Goal: Obtain resource: Download file/media

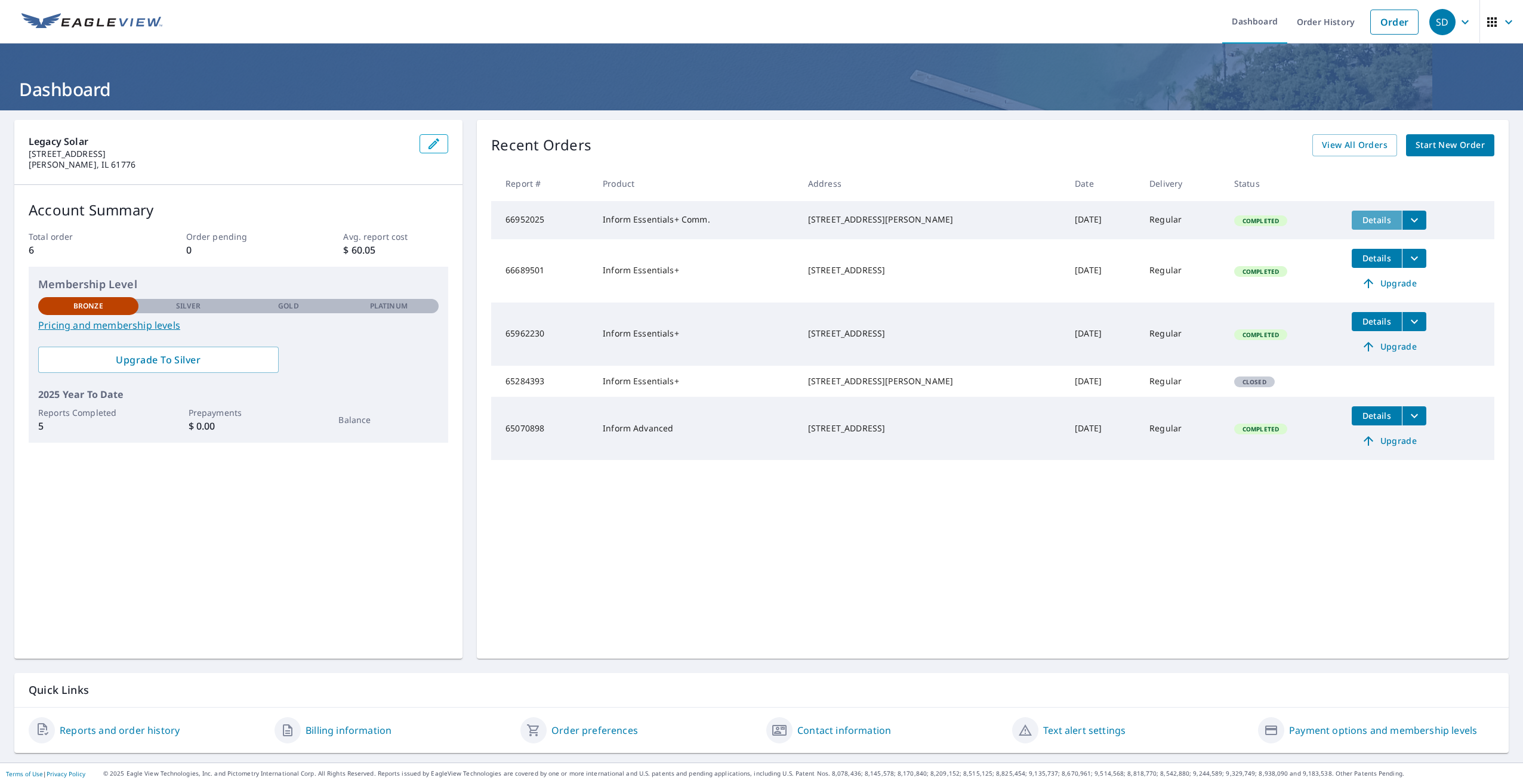
click at [1359, 218] on span "Details" at bounding box center [1377, 220] width 36 height 11
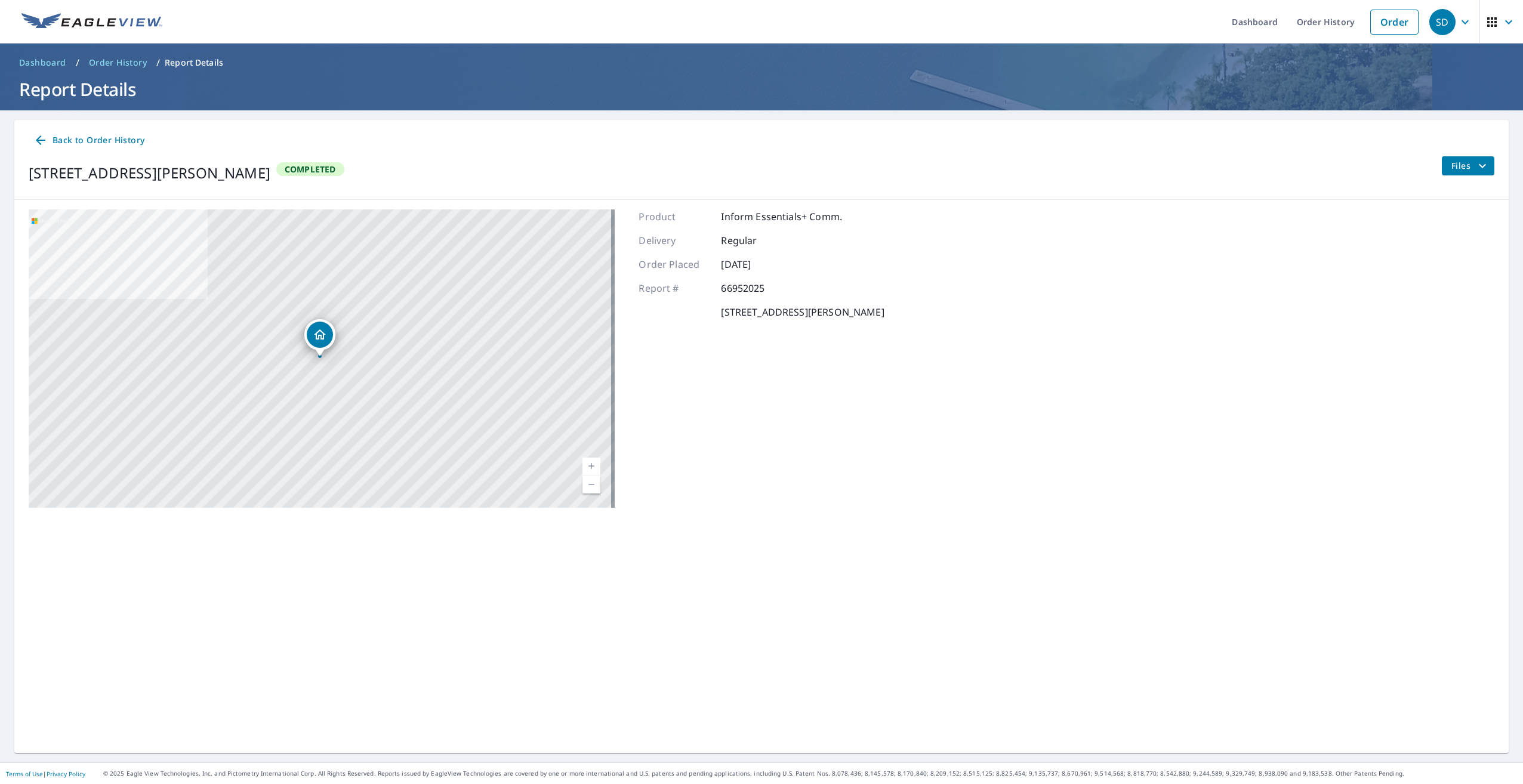
click at [39, 141] on icon at bounding box center [40, 140] width 15 height 15
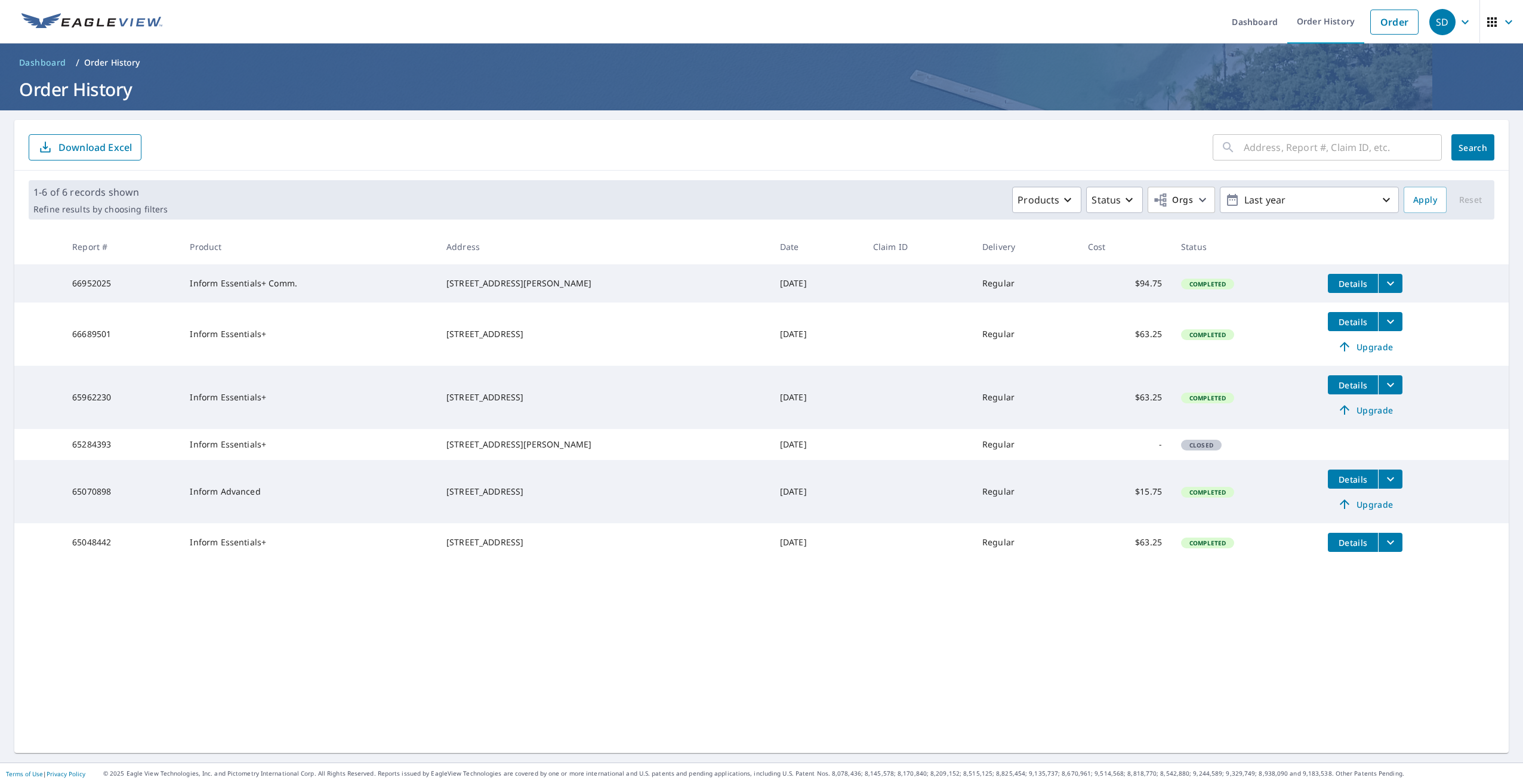
click at [1387, 282] on icon "filesDropdownBtn-66952025" at bounding box center [1390, 283] width 7 height 4
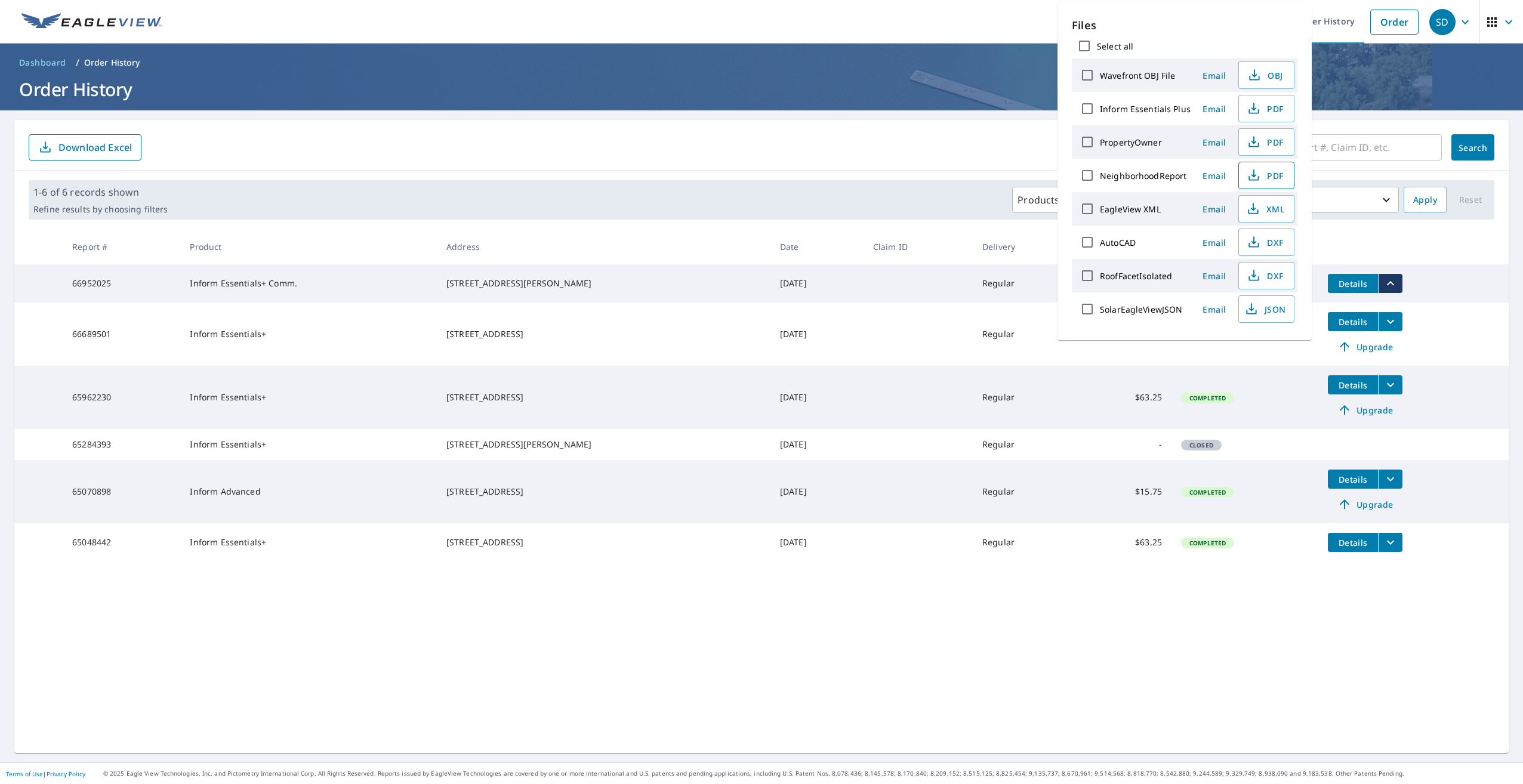
click at [1264, 177] on span "PDF" at bounding box center [1265, 176] width 39 height 15
click at [1202, 17] on p "Files" at bounding box center [1185, 25] width 226 height 16
click at [1247, 114] on icon "button" at bounding box center [1254, 109] width 15 height 15
click at [1261, 141] on span "PDF" at bounding box center [1265, 142] width 39 height 15
click at [1265, 175] on span "PDF" at bounding box center [1265, 176] width 39 height 15
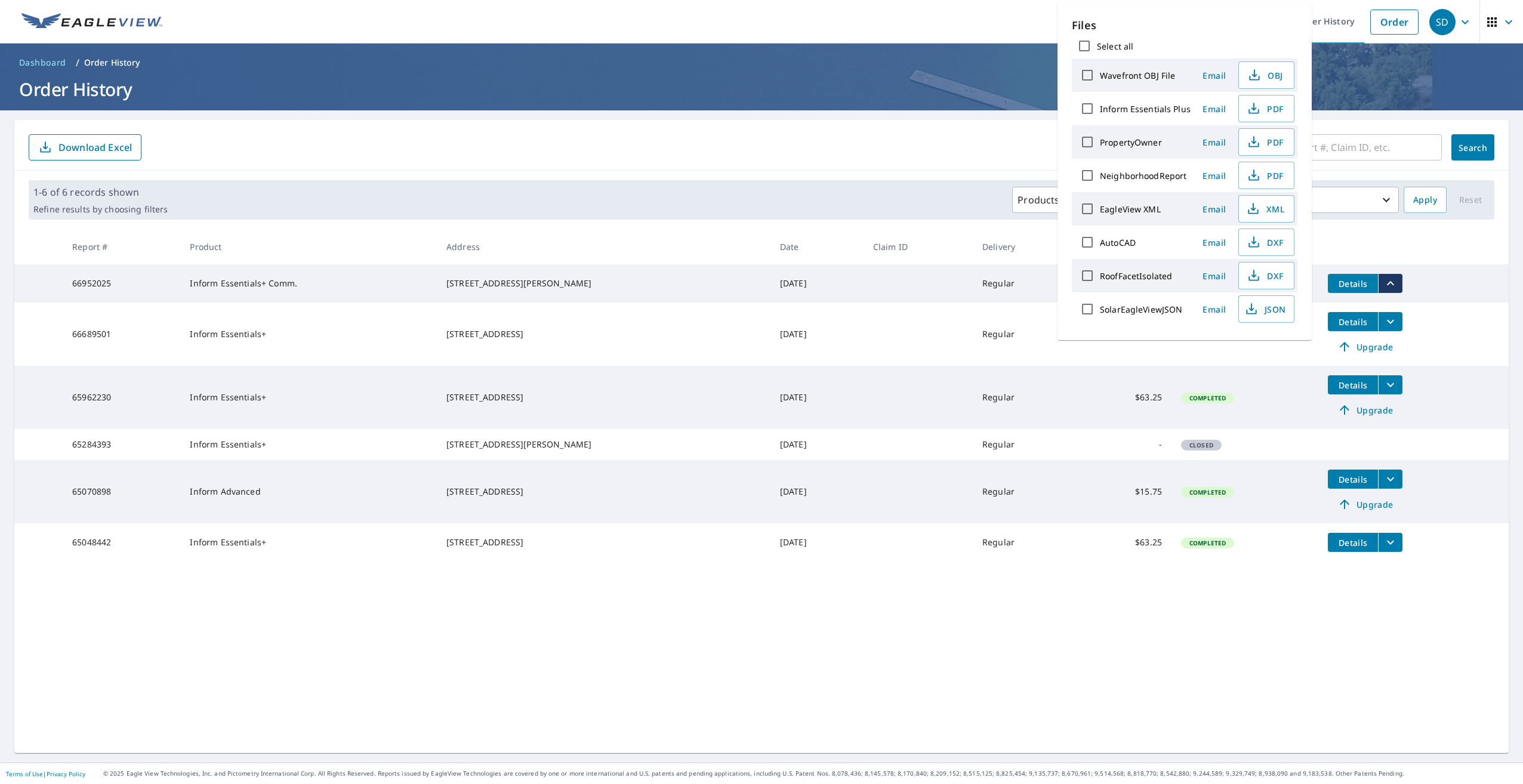
click at [988, 149] on form "​ Search Download Excel" at bounding box center [762, 147] width 1466 height 27
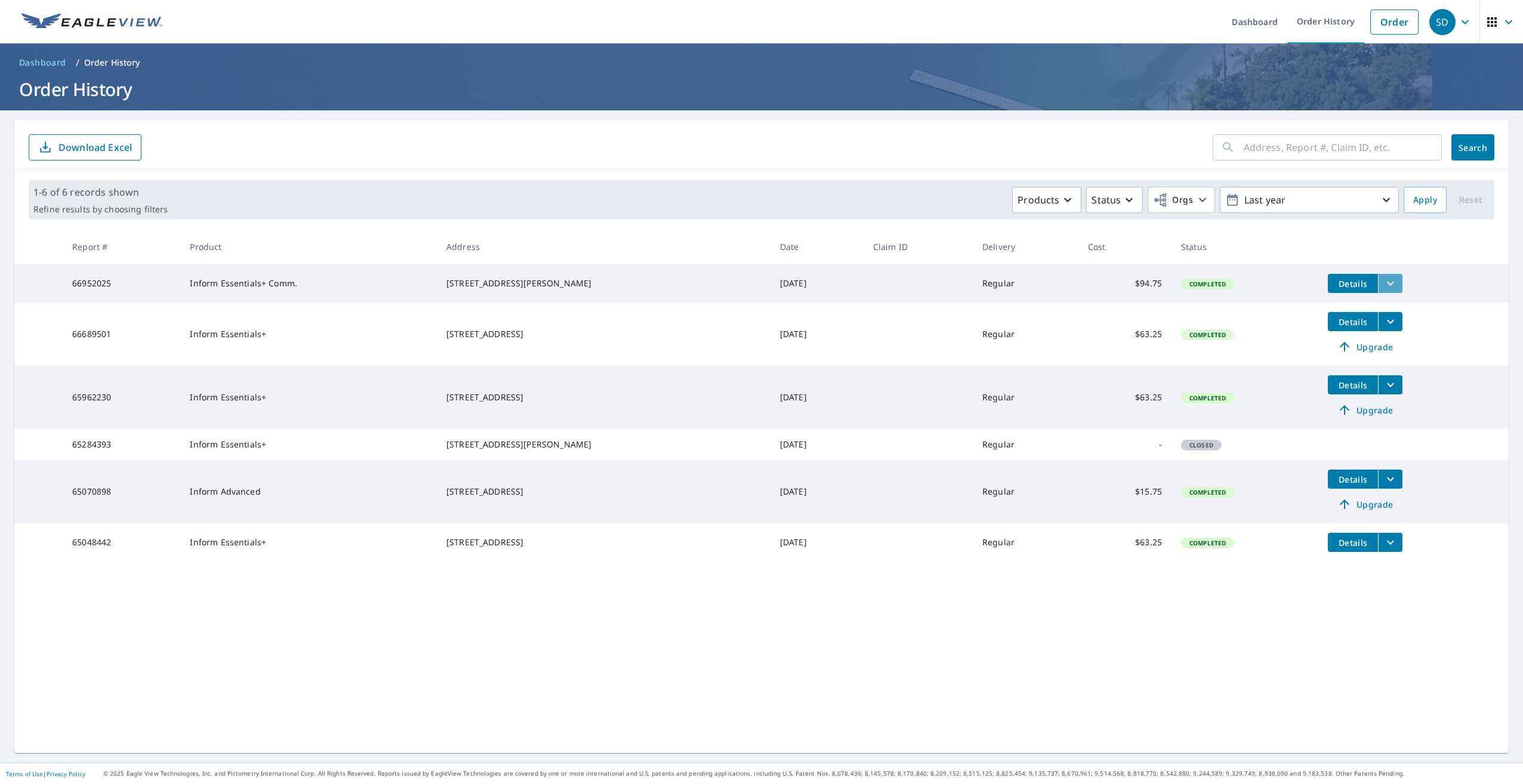
click at [1384, 285] on icon "filesDropdownBtn-66952025" at bounding box center [1391, 283] width 15 height 15
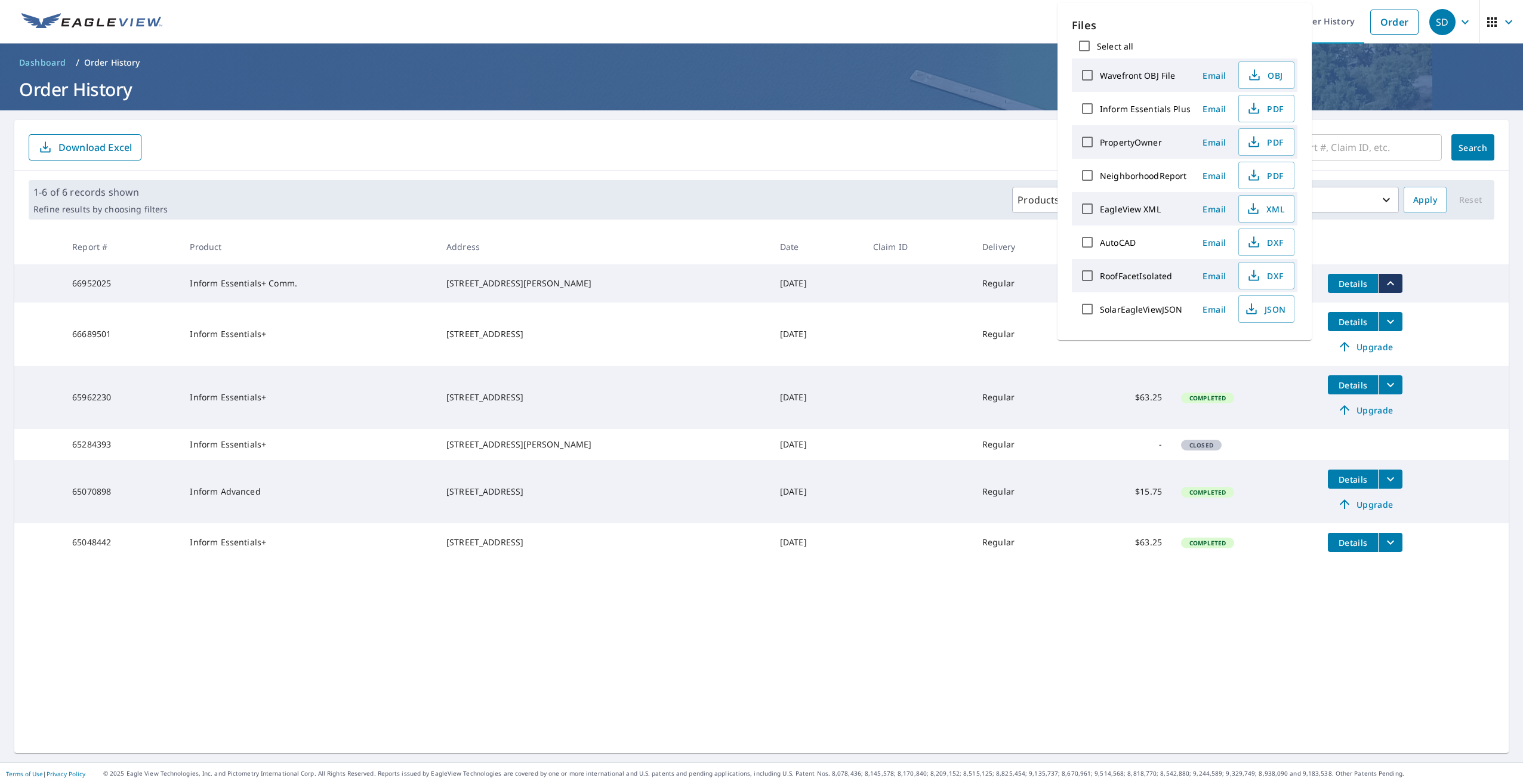
click at [1352, 283] on span "Details" at bounding box center [1353, 283] width 36 height 11
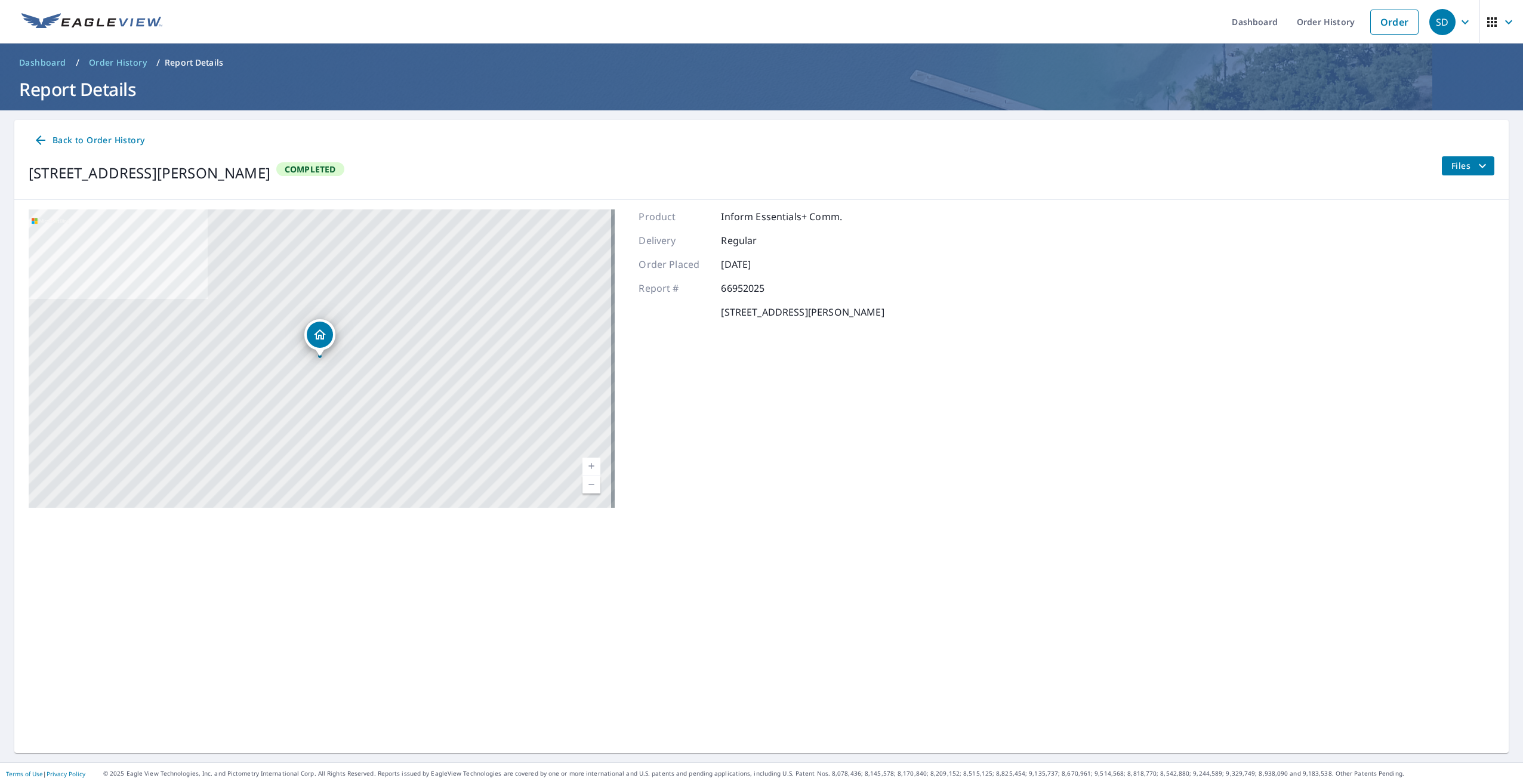
click at [1475, 161] on icon "filesDropdownBtn-66952025" at bounding box center [1483, 166] width 15 height 15
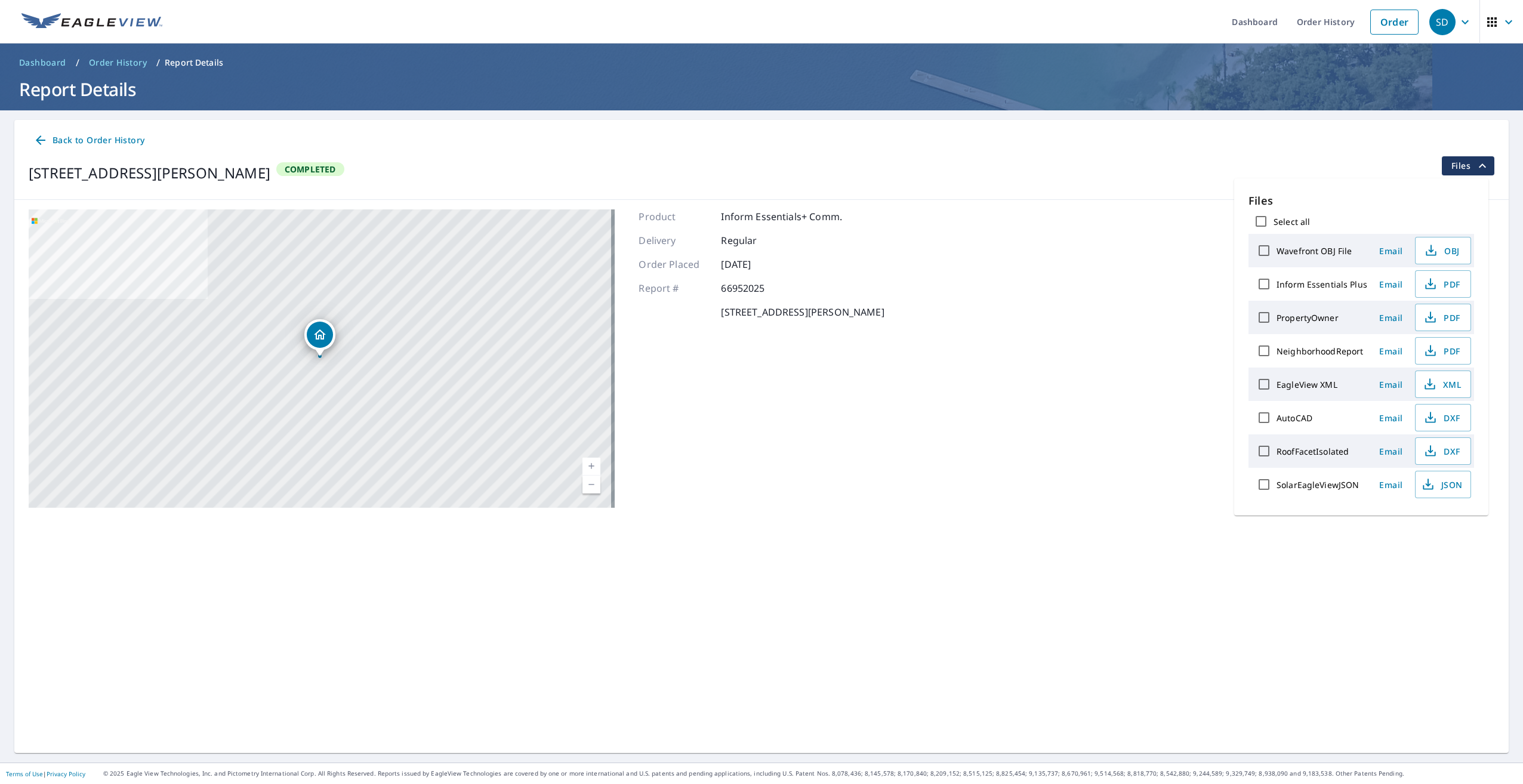
click at [1128, 405] on div "[STREET_ADDRESS][PERSON_NAME] A standard road map Aerial A detailed look from a…" at bounding box center [762, 358] width 1494 height 317
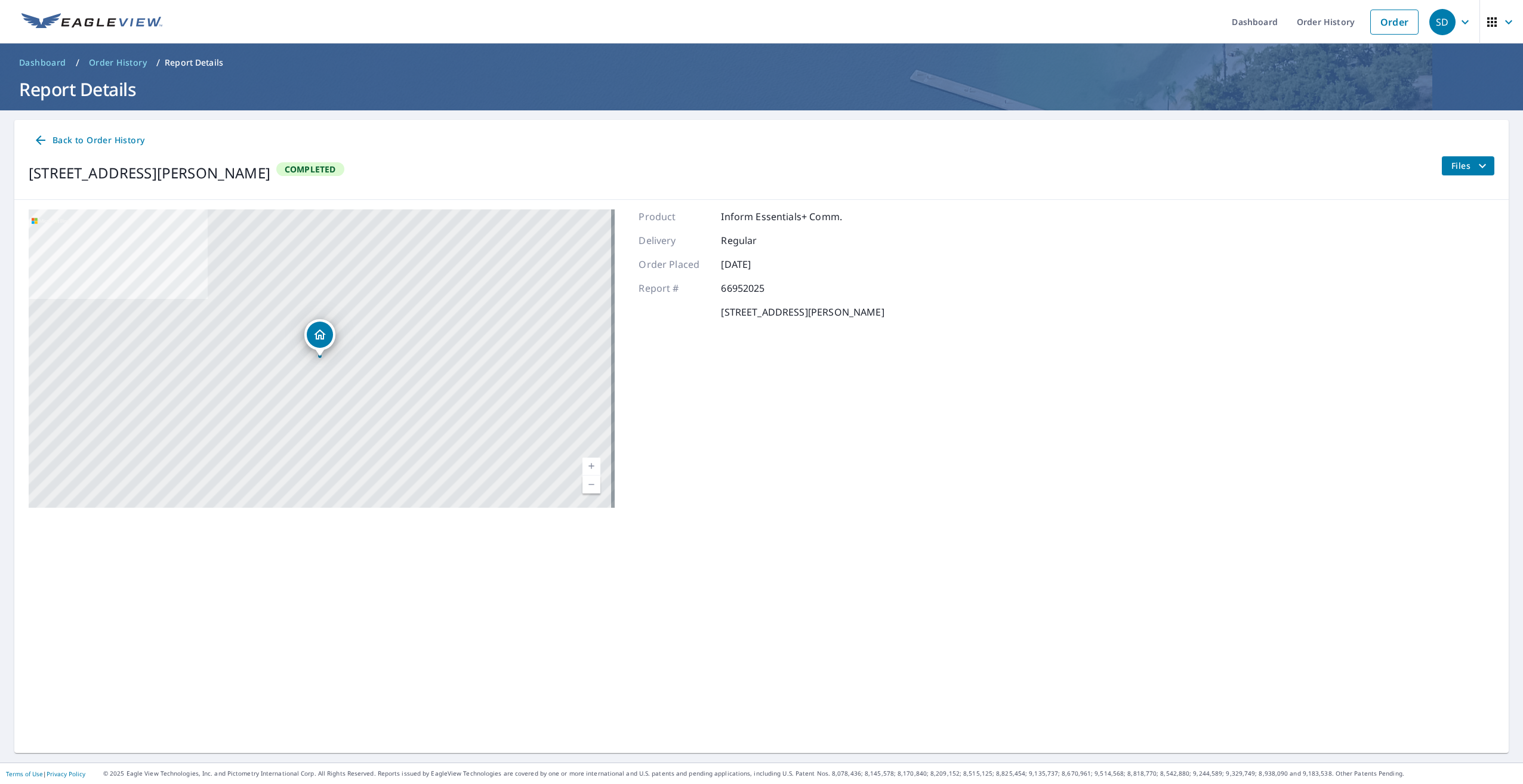
click at [1475, 163] on icon "filesDropdownBtn-66952025" at bounding box center [1483, 166] width 15 height 15
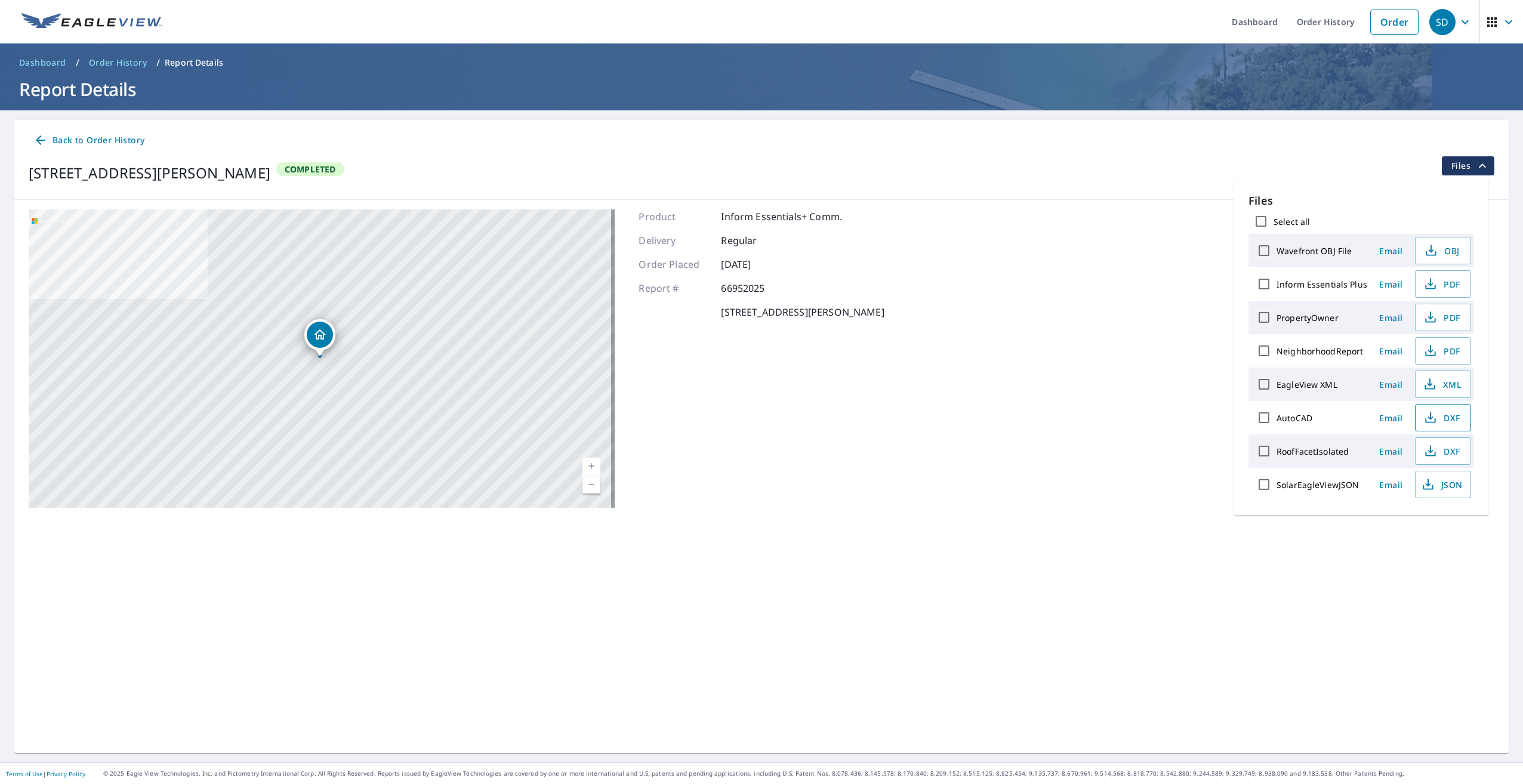
click at [1443, 420] on span "DXF" at bounding box center [1442, 418] width 39 height 15
click at [1158, 190] on div "Back to Order History [STREET_ADDRESS][PERSON_NAME] Completed Files" at bounding box center [762, 160] width 1494 height 80
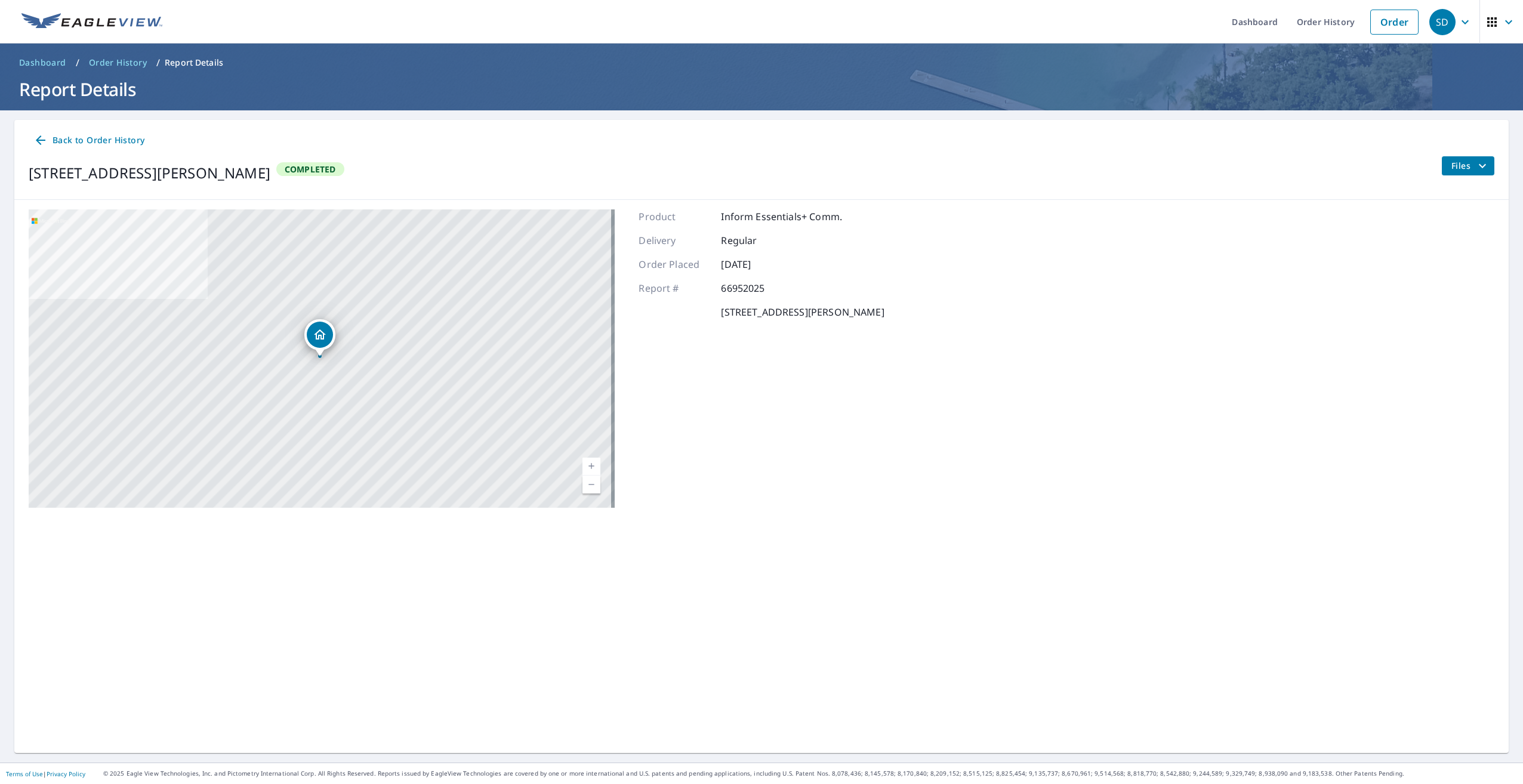
drag, startPoint x: 1465, startPoint y: 160, endPoint x: 1462, endPoint y: 165, distance: 5.8
click at [1465, 160] on span "Files" at bounding box center [1471, 166] width 39 height 15
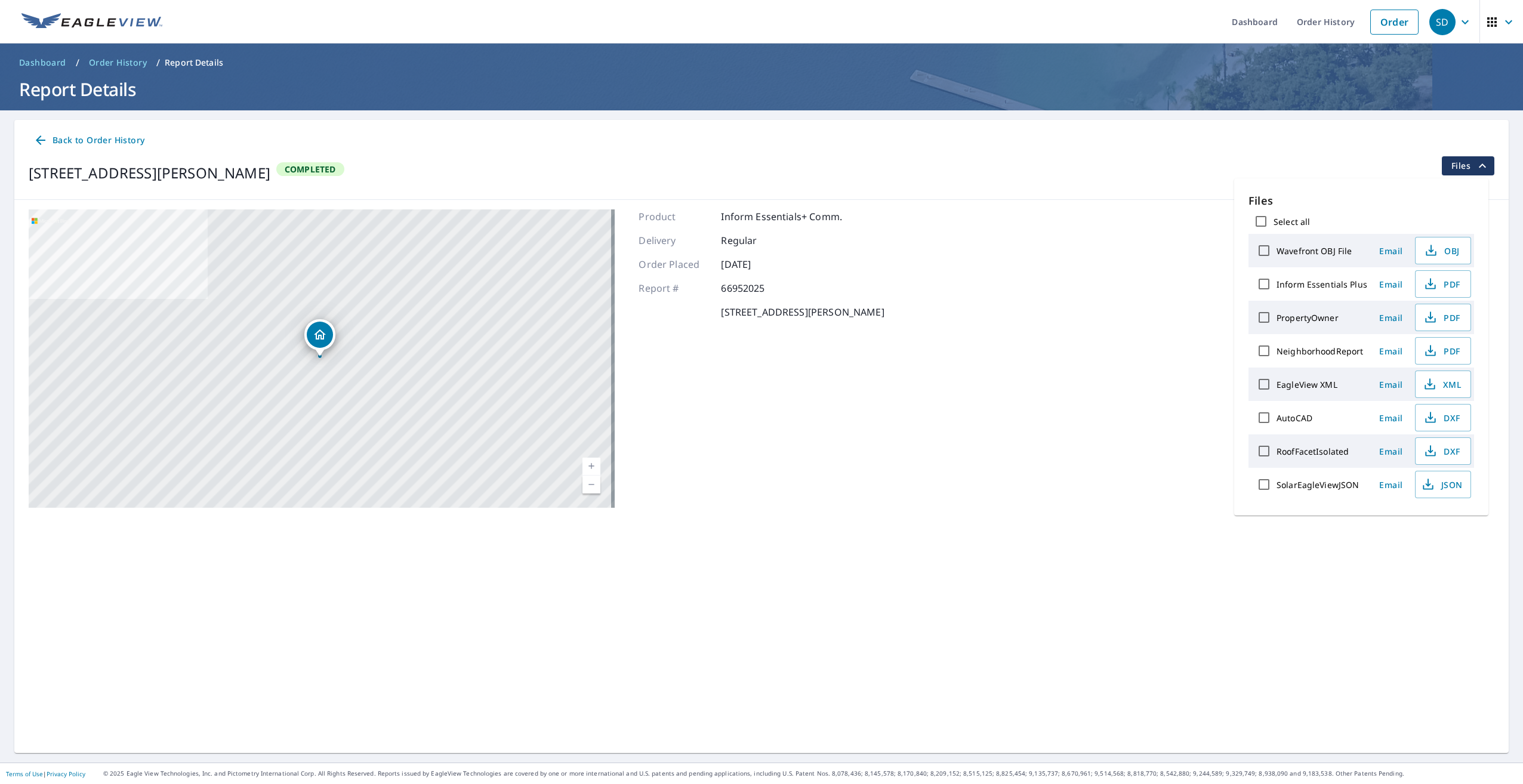
click at [45, 145] on icon at bounding box center [40, 140] width 15 height 15
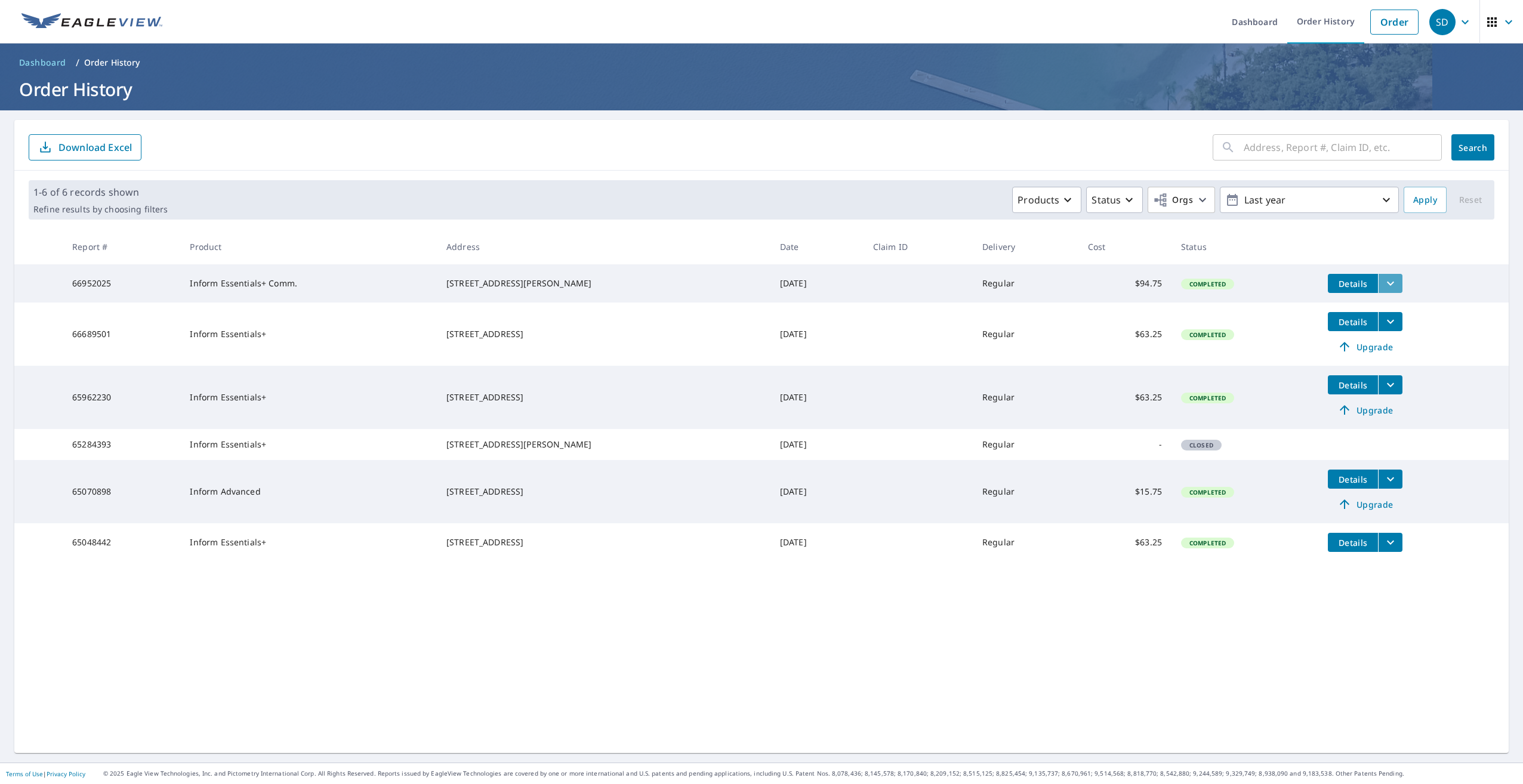
click at [1384, 281] on icon "filesDropdownBtn-66952025" at bounding box center [1391, 283] width 15 height 15
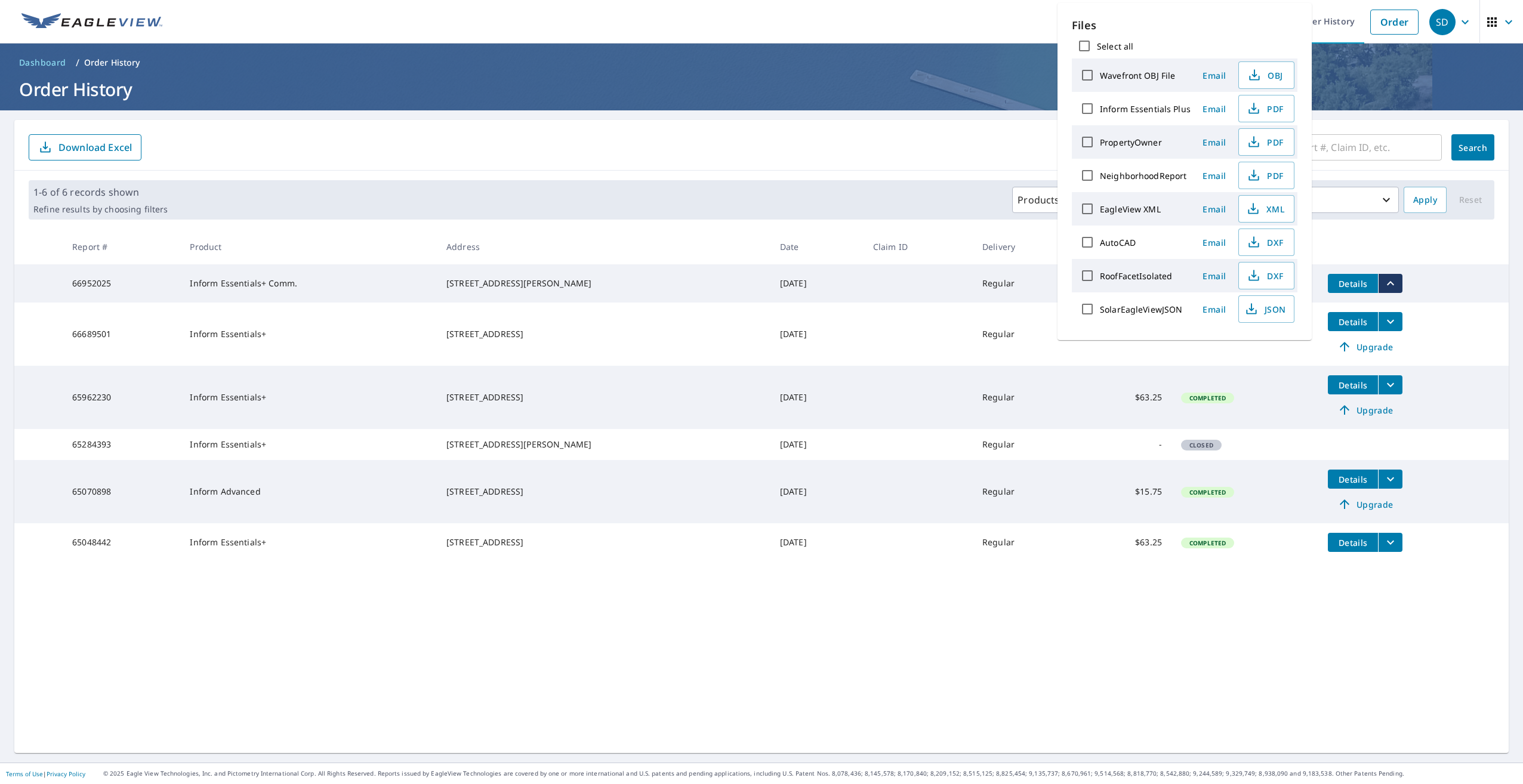
click at [169, 281] on td "66952025" at bounding box center [121, 283] width 118 height 39
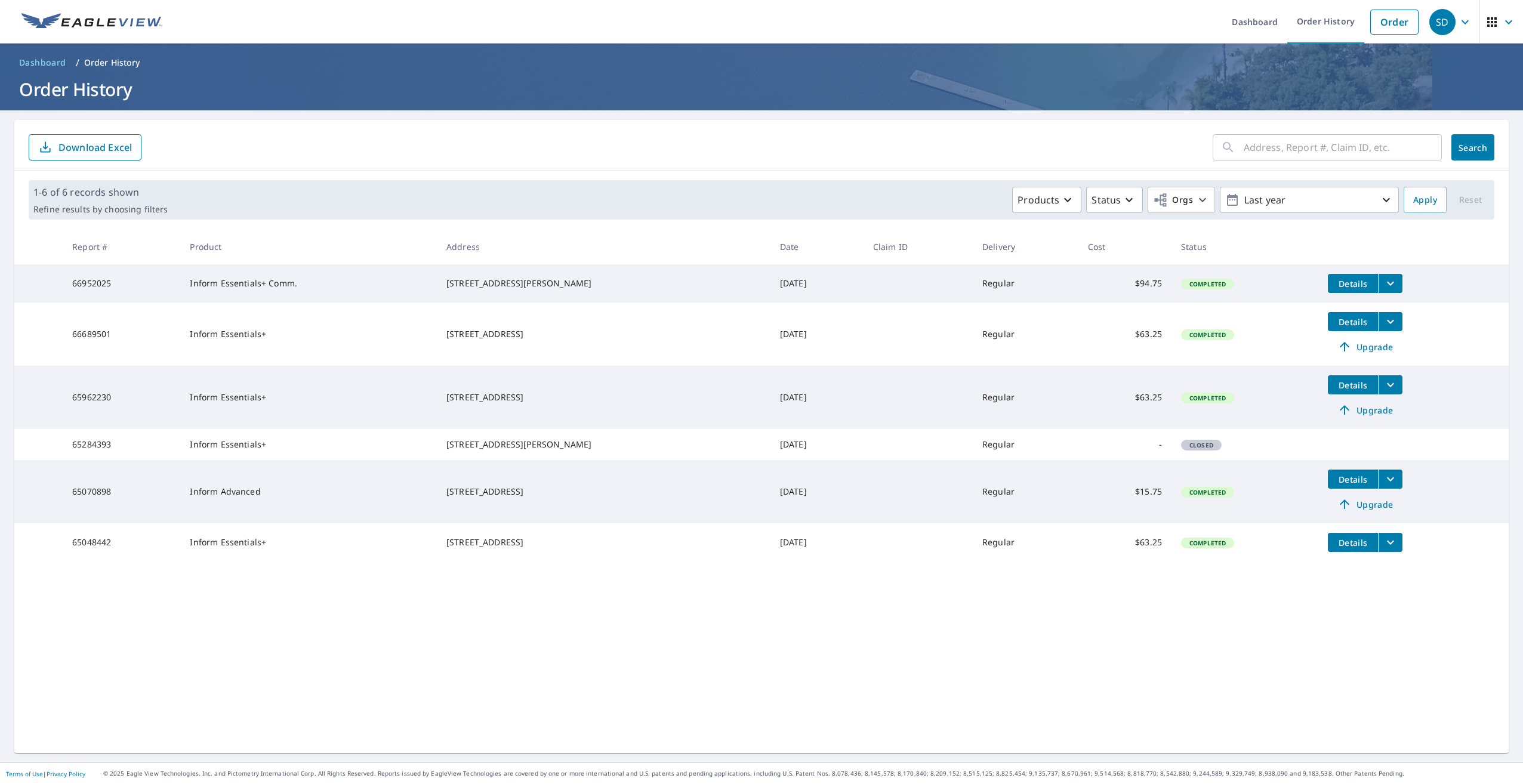
click at [62, 289] on td at bounding box center [39, 283] width 48 height 39
click at [52, 65] on span "Dashboard" at bounding box center [42, 62] width 47 height 12
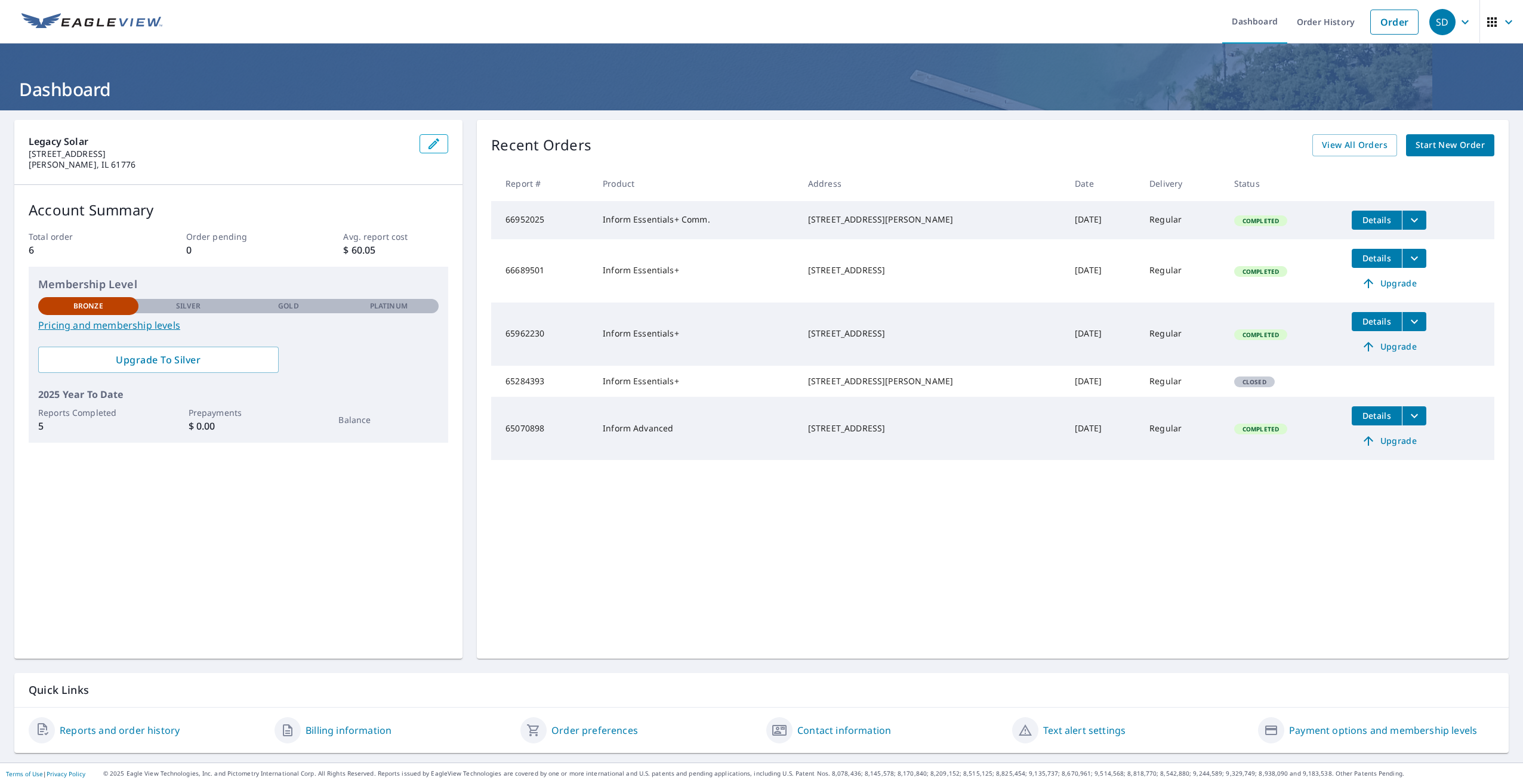
click at [534, 223] on td "66952025" at bounding box center [542, 220] width 102 height 39
click at [1402, 217] on button "filesDropdownBtn-66952025" at bounding box center [1414, 220] width 25 height 19
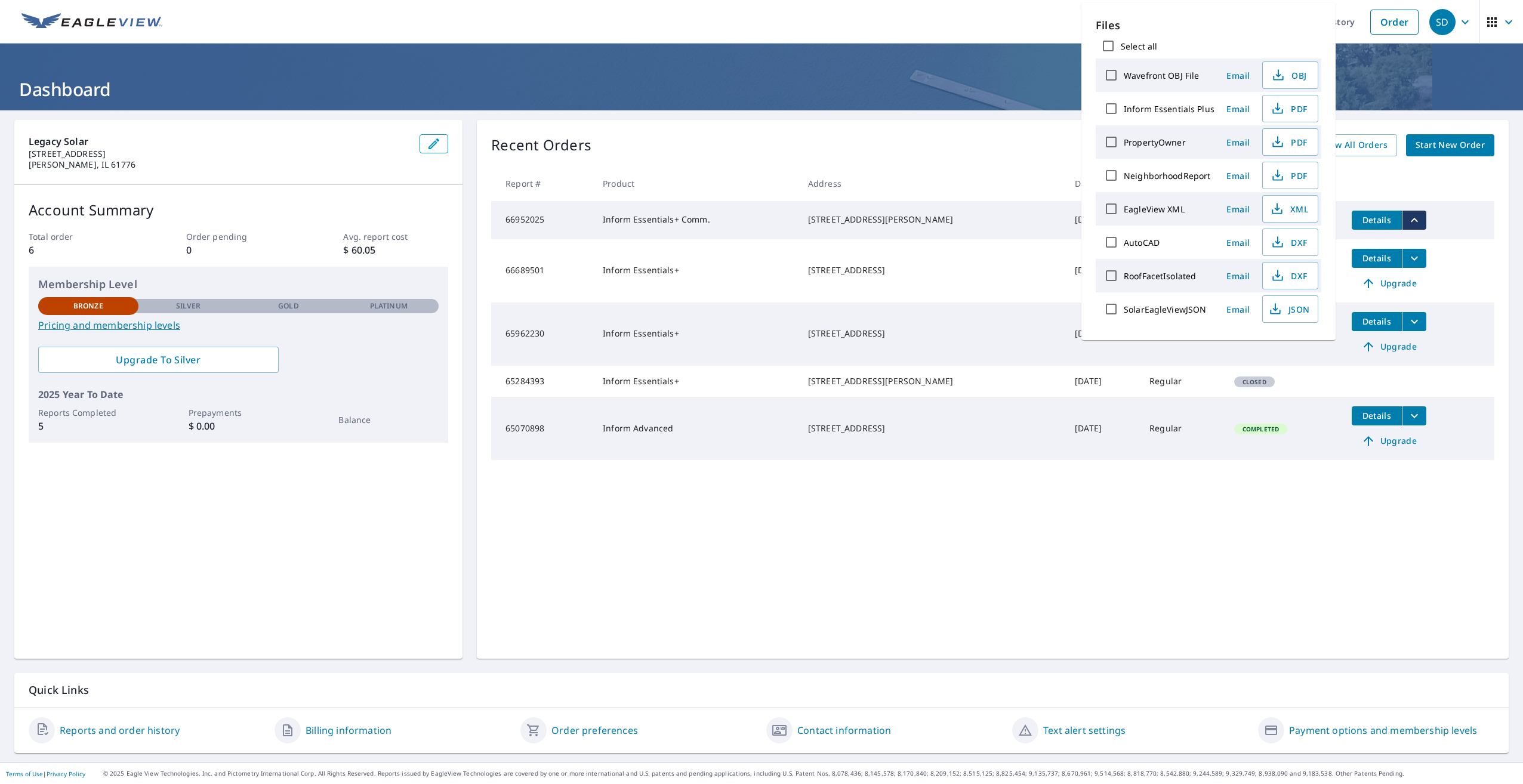
click at [1407, 217] on icon "filesDropdownBtn-66952025" at bounding box center [1415, 220] width 15 height 15
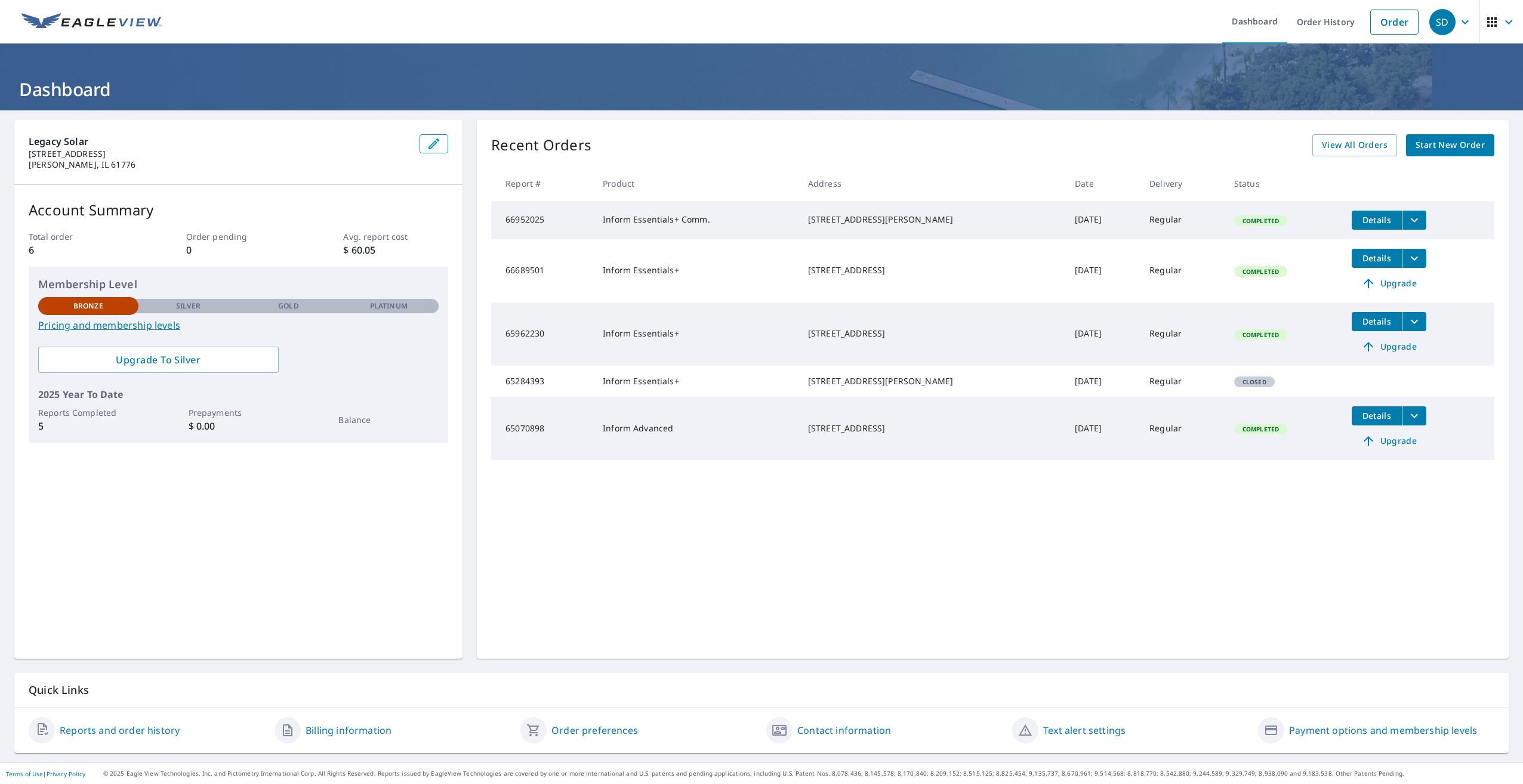
click at [1407, 217] on icon "filesDropdownBtn-66952025" at bounding box center [1415, 220] width 15 height 15
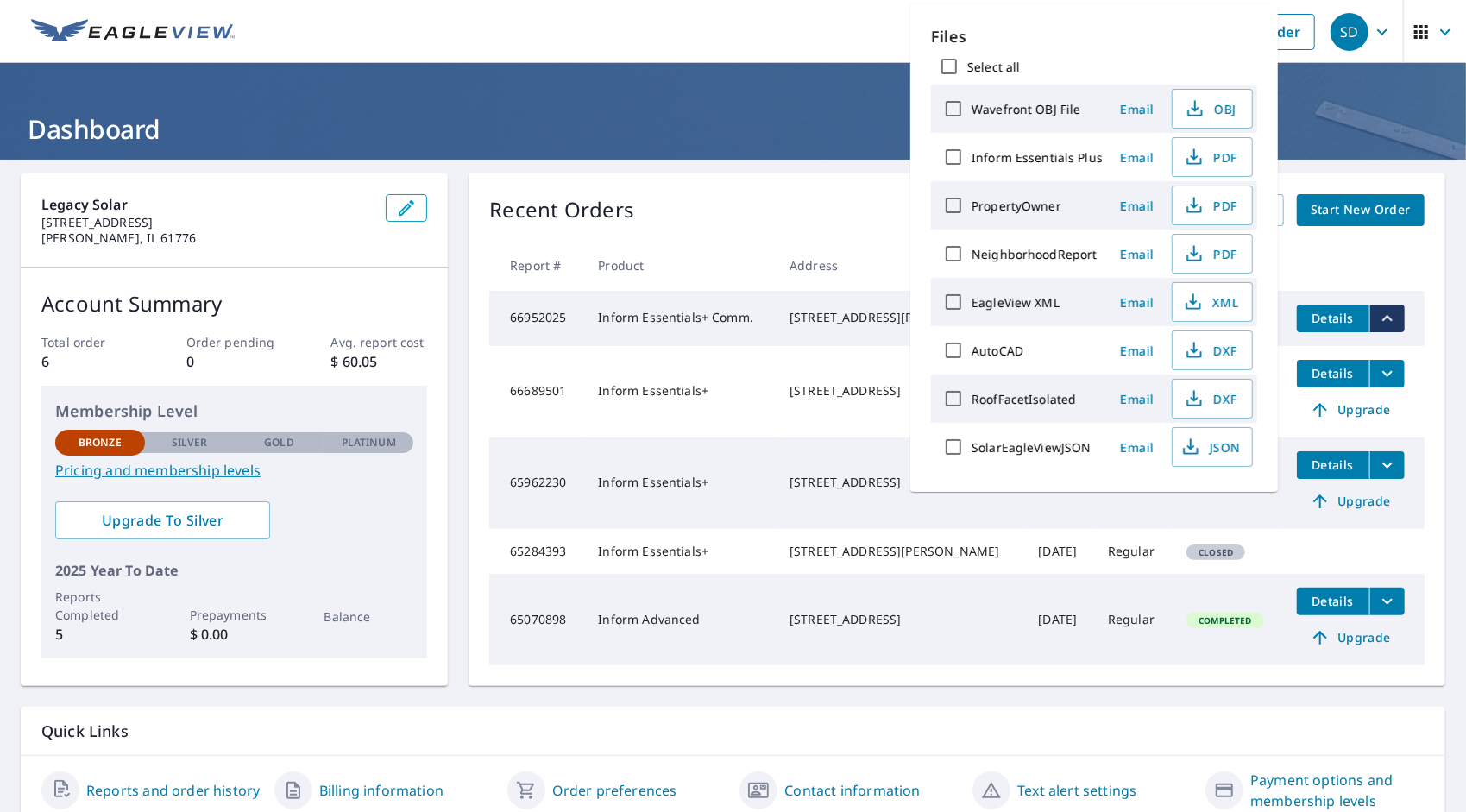
drag, startPoint x: 793, startPoint y: 31, endPoint x: 832, endPoint y: 26, distance: 39.3
click at [793, 31] on ul "Dashboard Order History Order" at bounding box center [784, 32] width 1079 height 63
